Goal: Communication & Community: Answer question/provide support

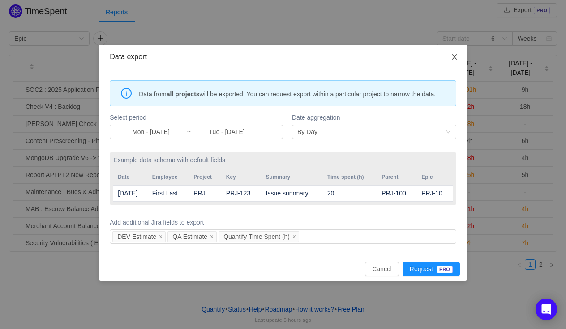
click at [458, 62] on span "Close" at bounding box center [454, 57] width 25 height 25
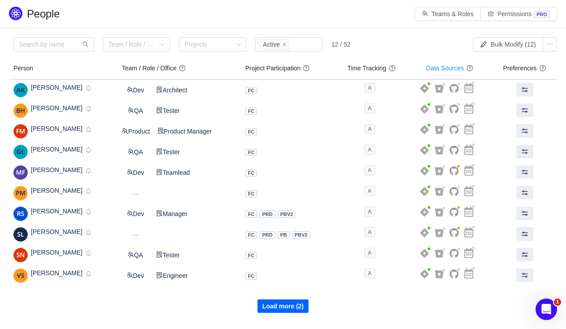
click at [299, 308] on button "Load more (2)" at bounding box center [282, 305] width 51 height 13
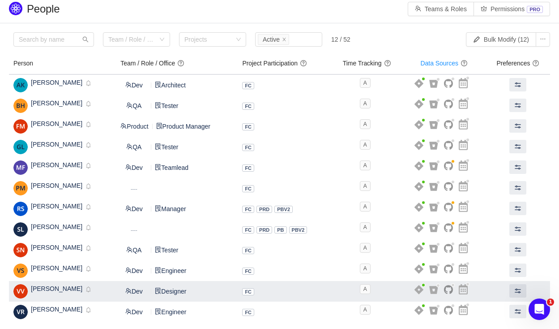
scroll to position [7, 0]
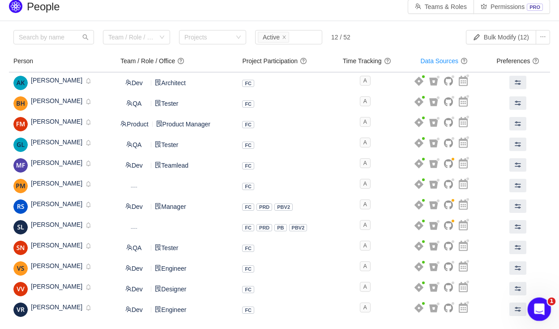
click at [537, 303] on icon "Open Intercom Messenger" at bounding box center [538, 307] width 15 height 15
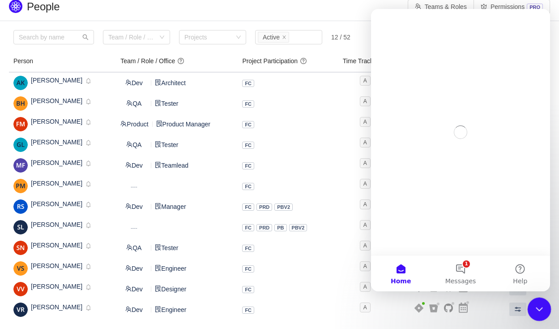
scroll to position [0, 0]
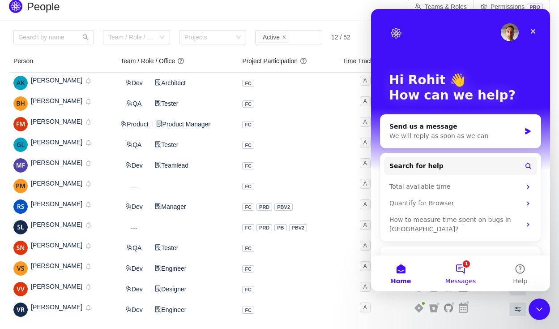
click at [463, 281] on span "Messages" at bounding box center [460, 281] width 31 height 6
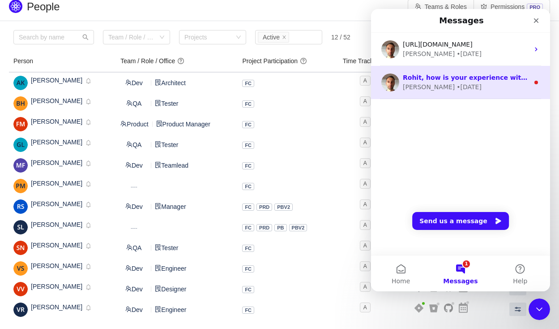
click at [490, 81] on span "Rohit, how is your experience with Quantify so far? Does it meet your expectati…" at bounding box center [552, 77] width 298 height 7
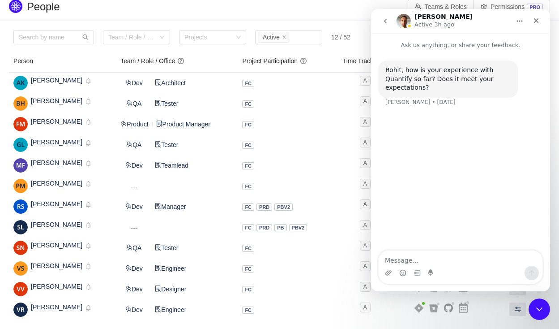
click at [466, 259] on textarea "Message…" at bounding box center [461, 257] width 164 height 15
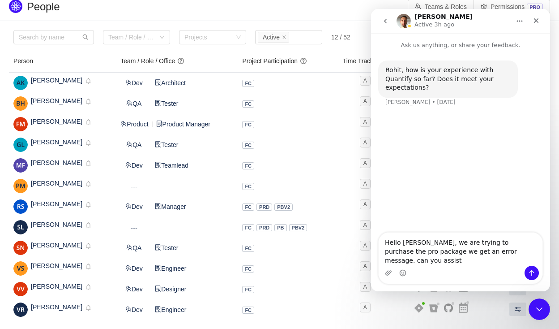
type textarea "Hello George, we are trying to purchase the pro package we get an error message…"
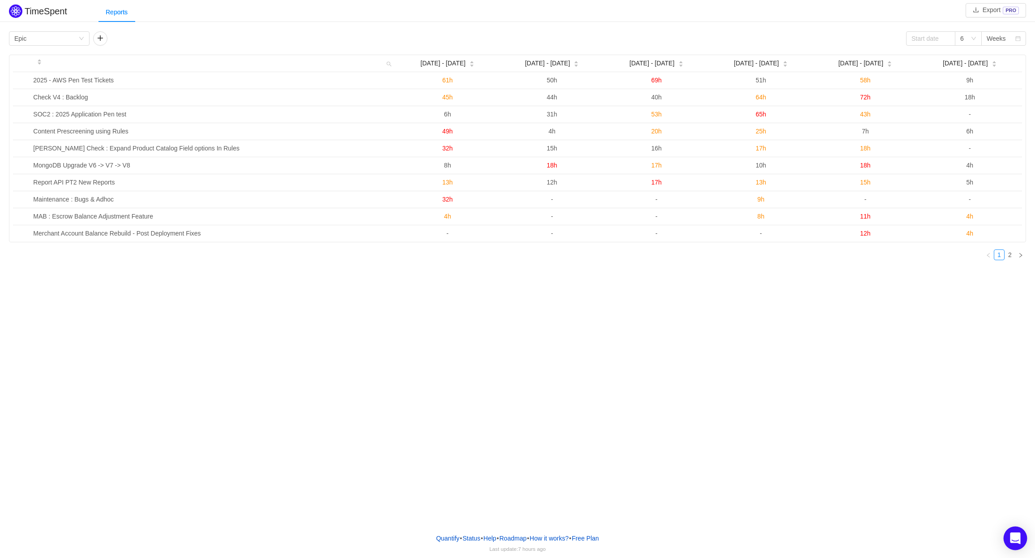
click at [1008, 533] on div "Open Intercom Messenger" at bounding box center [1016, 538] width 24 height 24
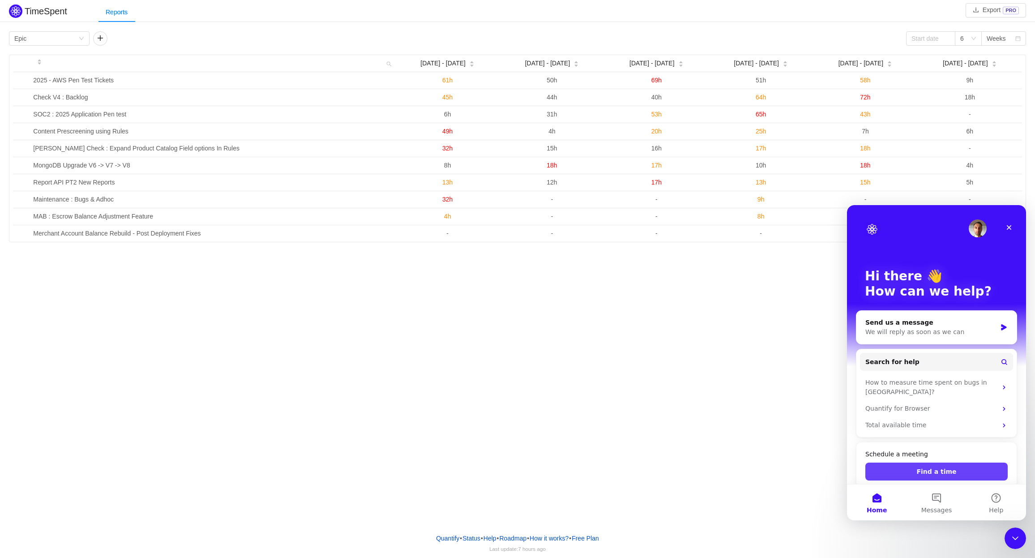
click at [973, 465] on button "Find a time" at bounding box center [936, 471] width 142 height 18
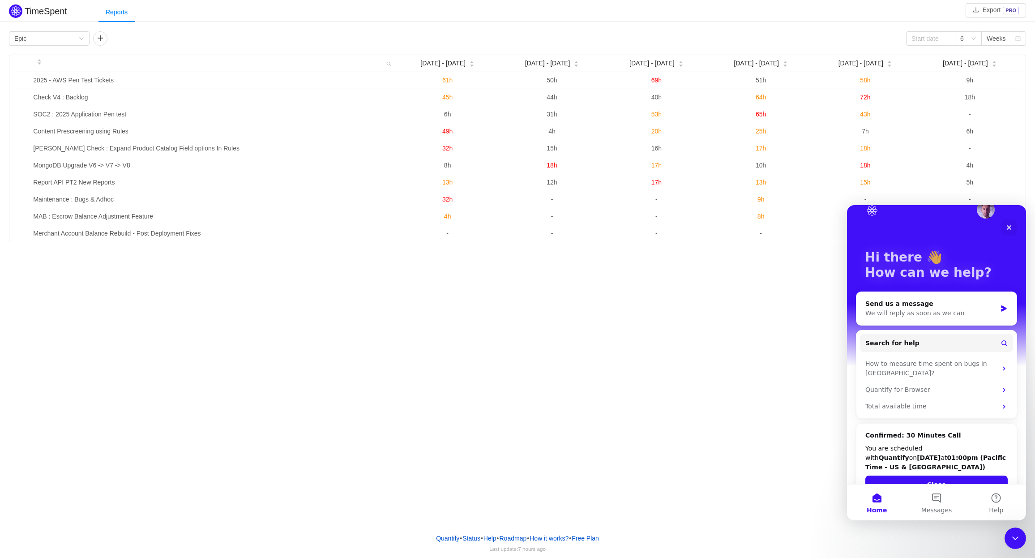
scroll to position [30, 0]
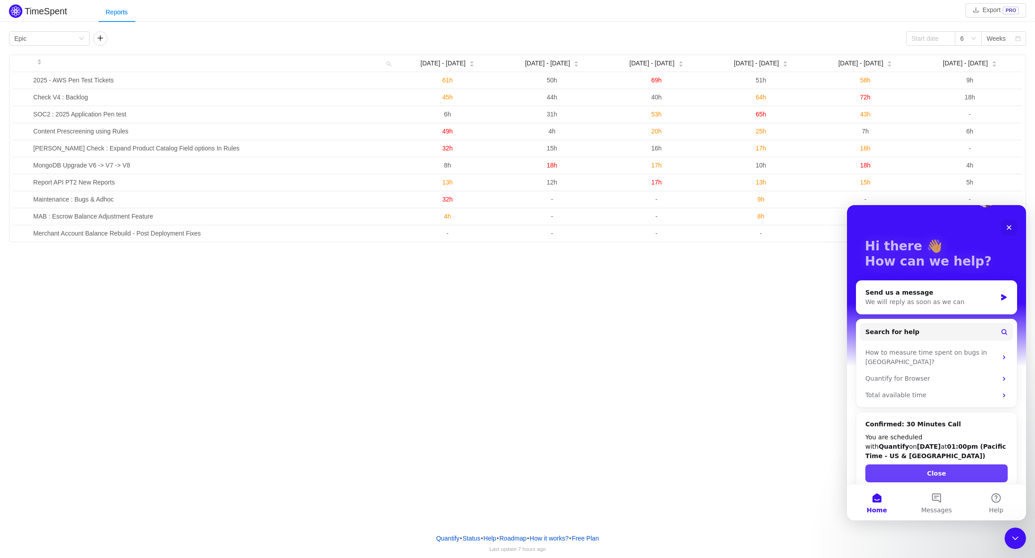
click at [936, 464] on button "Close" at bounding box center [936, 473] width 142 height 18
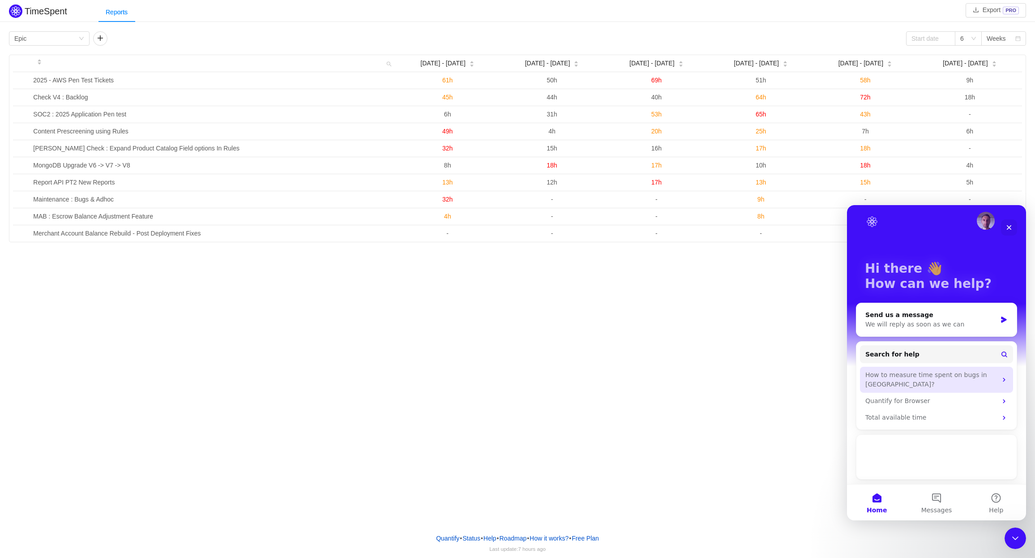
scroll to position [0, 0]
